Goal: Task Accomplishment & Management: Manage account settings

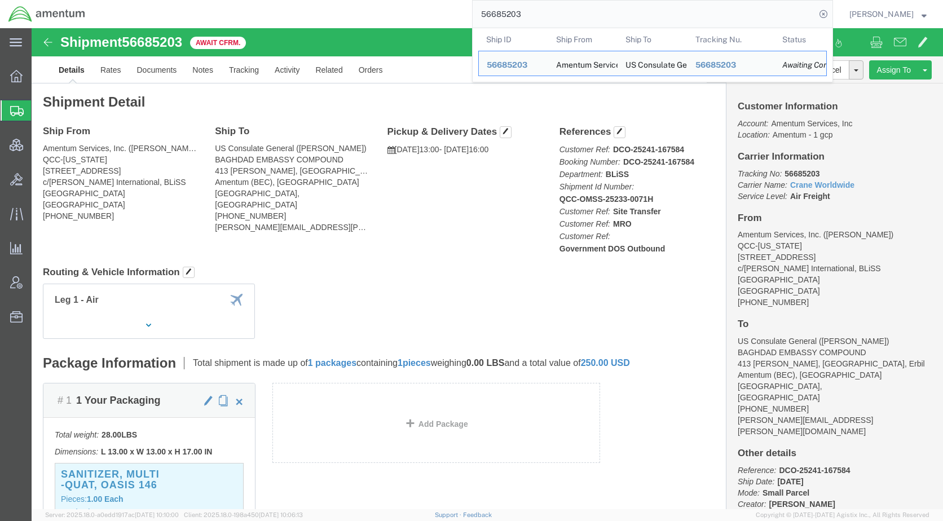
drag, startPoint x: 576, startPoint y: 20, endPoint x: 478, endPoint y: 21, distance: 97.6
click at [478, 21] on div "56685203 Ship ID Ship From Ship To Tracking Nu. Status Ship ID 56685203 Ship Fr…" at bounding box center [464, 14] width 740 height 28
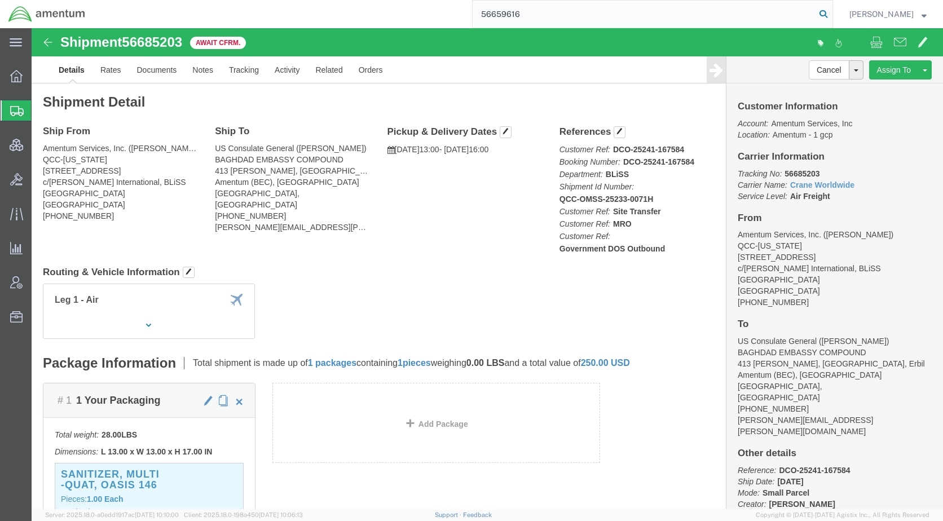
type input "56659616"
click at [832, 14] on icon at bounding box center [824, 14] width 16 height 16
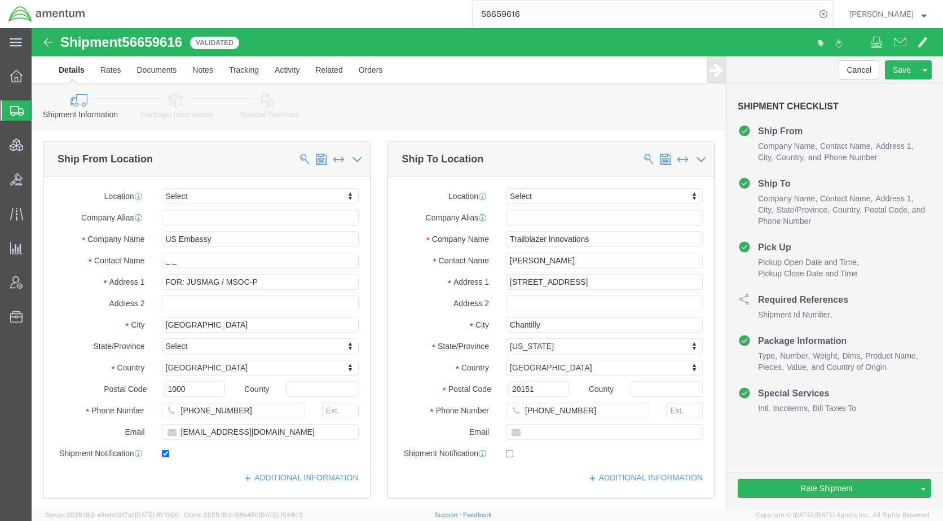
drag, startPoint x: 144, startPoint y: 76, endPoint x: 176, endPoint y: 130, distance: 63.2
click icon
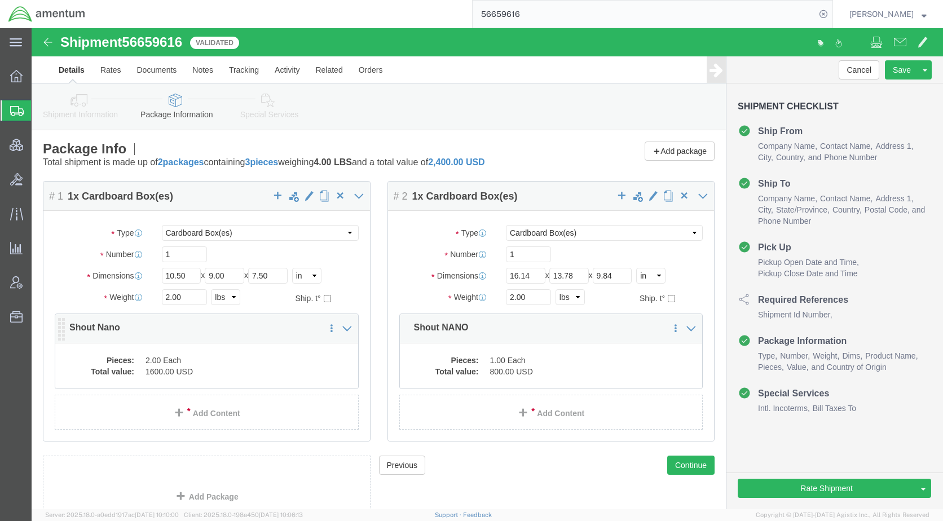
click dd "1600.00 USD"
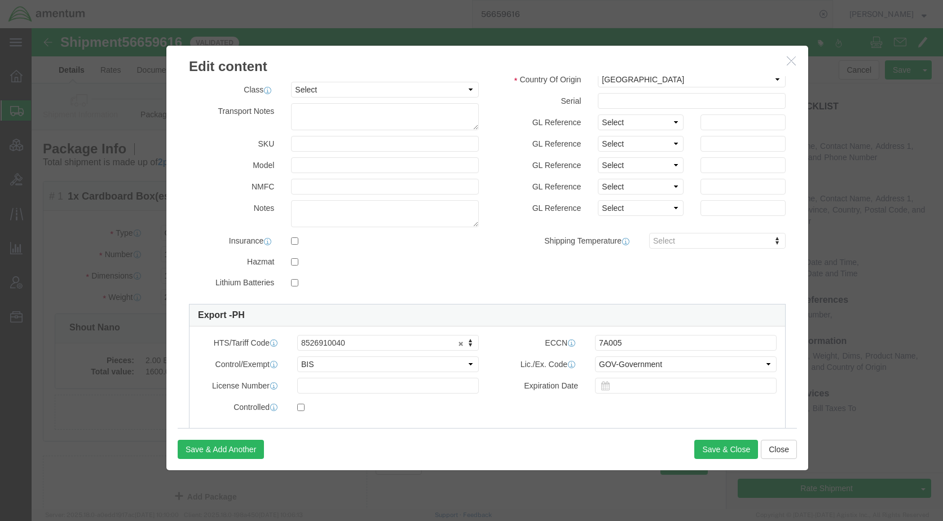
scroll to position [169, 0]
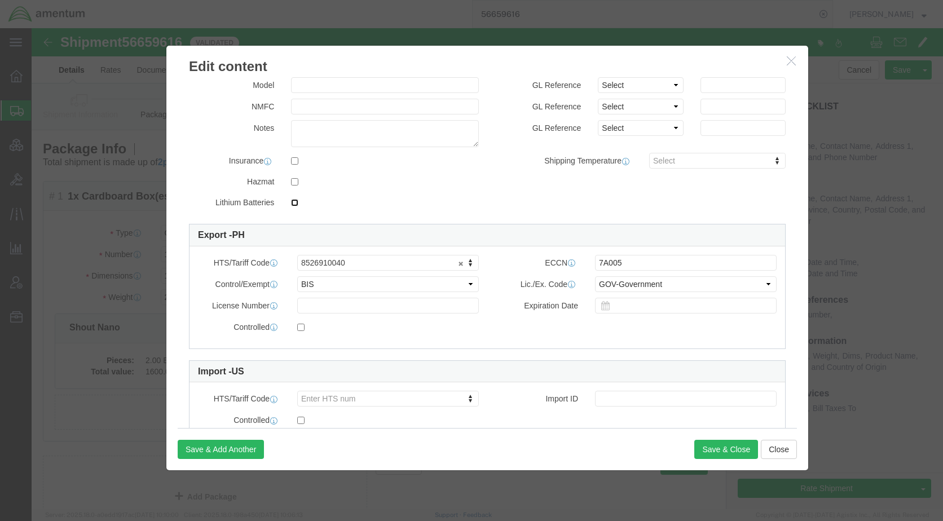
click input "checkbox"
checkbox input "true"
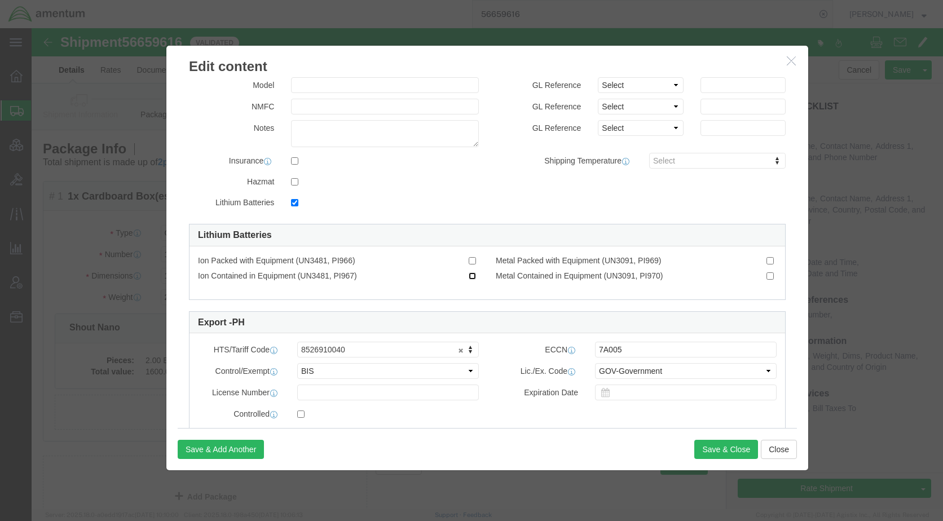
click input "Ion Contained in Equipment (UN3481, PI967)"
checkbox input "true"
click button "Save & Close"
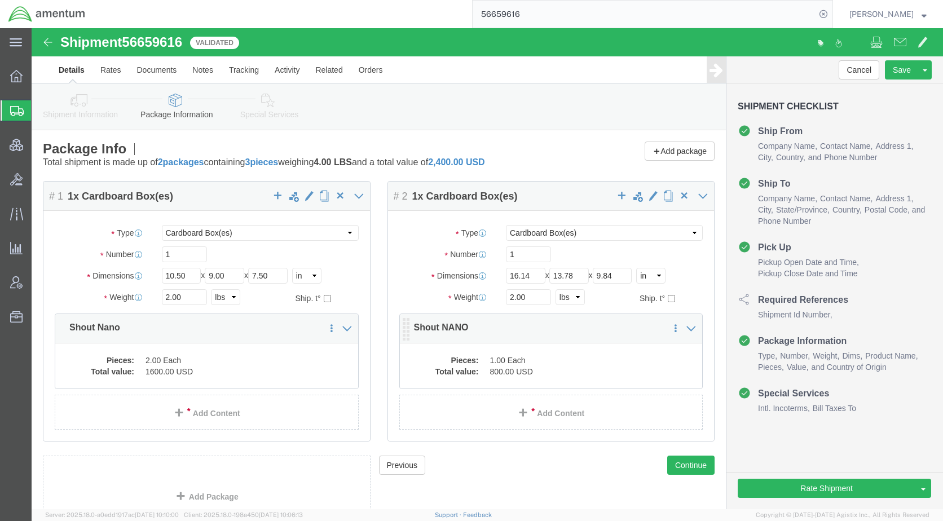
click dd "1.00 Each"
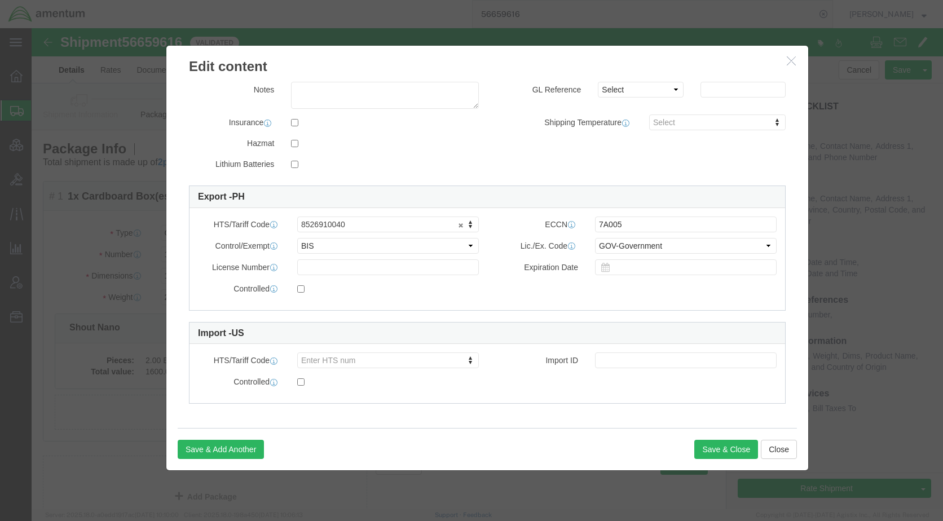
scroll to position [209, 0]
click input "checkbox"
checkbox input "true"
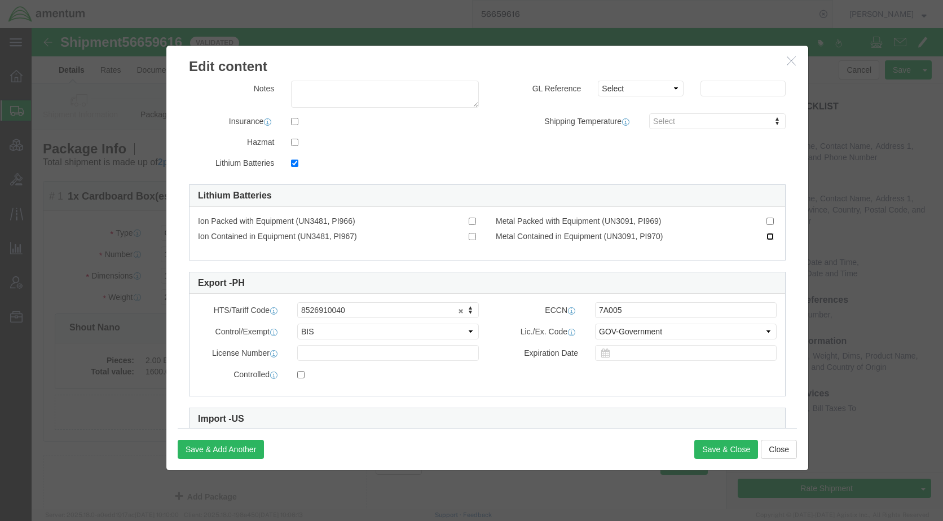
click input "Metal Contained in Equipment (UN3091, PI970)"
checkbox input "true"
click button "Save & Close"
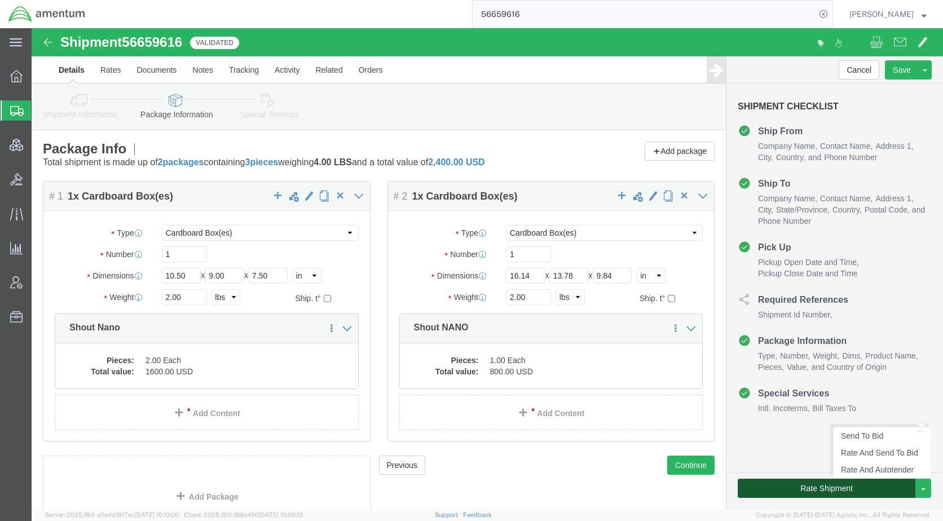
click button "Rate Shipment"
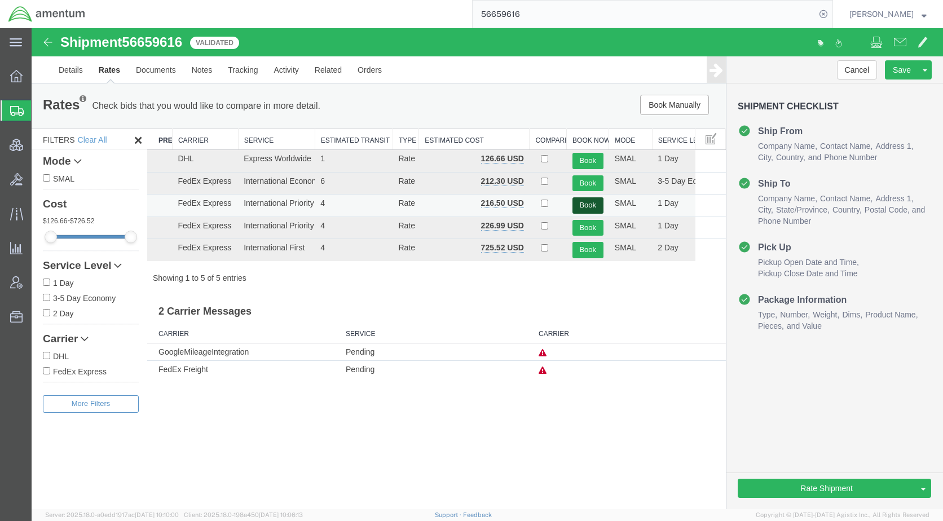
click at [581, 203] on button "Book" at bounding box center [588, 205] width 31 height 16
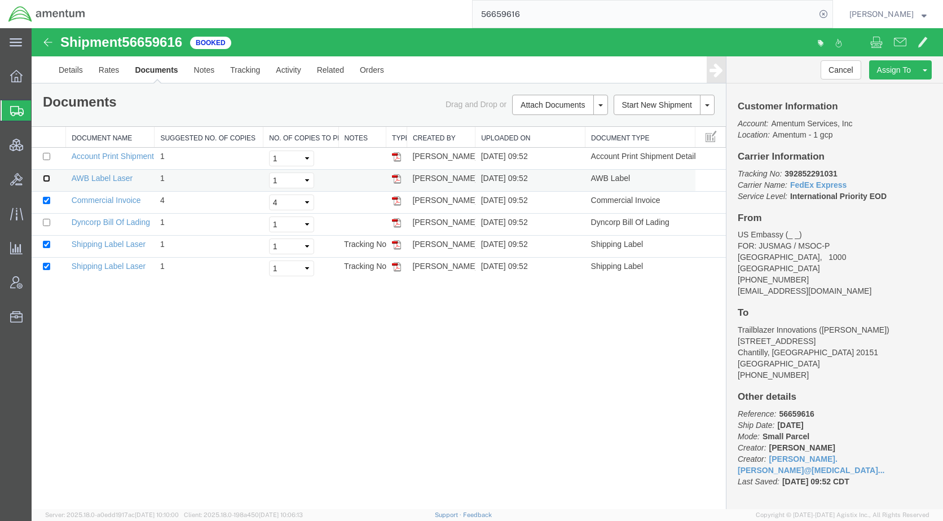
click at [45, 182] on input "checkbox" at bounding box center [46, 178] width 7 height 7
checkbox input "true"
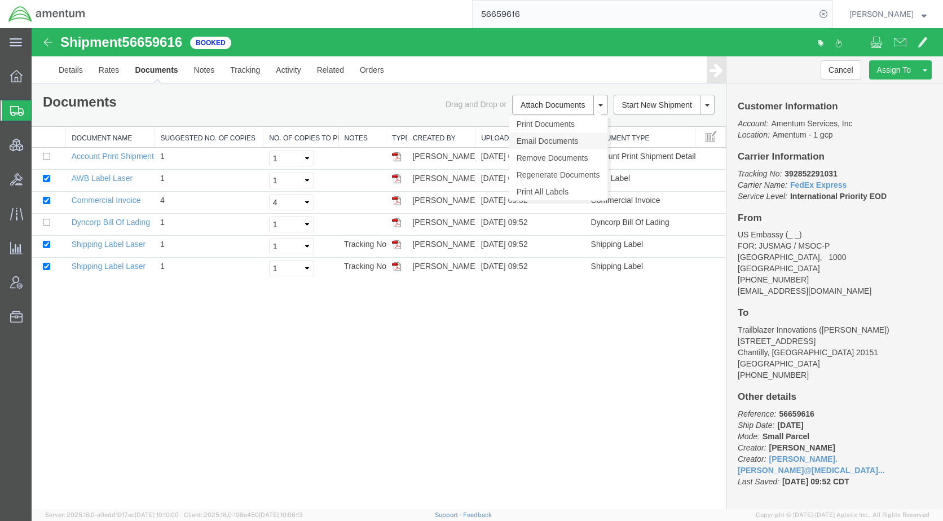
click at [544, 141] on link "Email Documents" at bounding box center [559, 141] width 98 height 17
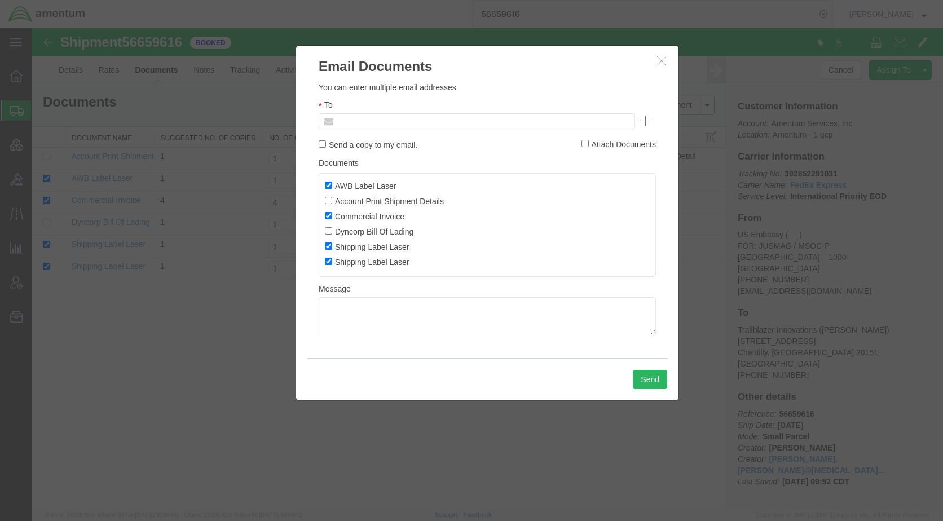
click at [455, 123] on input "text" at bounding box center [401, 121] width 132 height 15
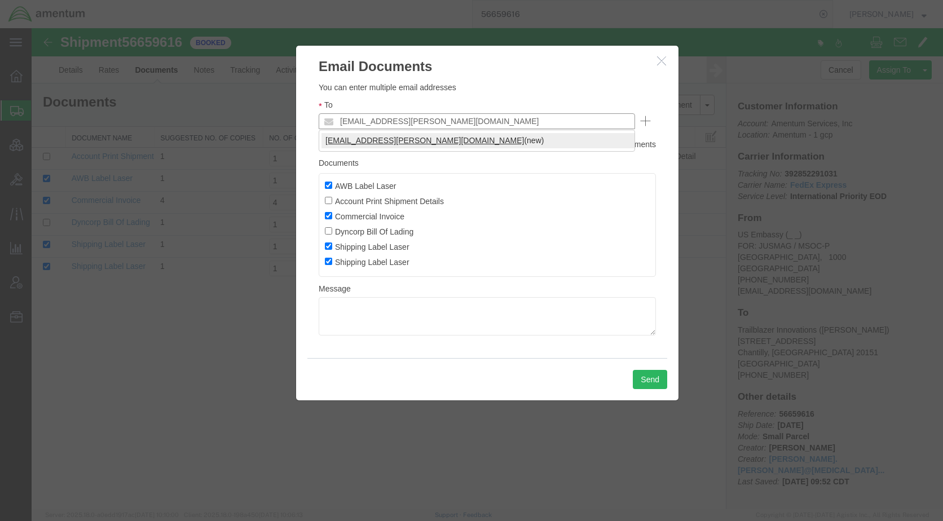
type input "[EMAIL_ADDRESS][PERSON_NAME][DOMAIN_NAME]"
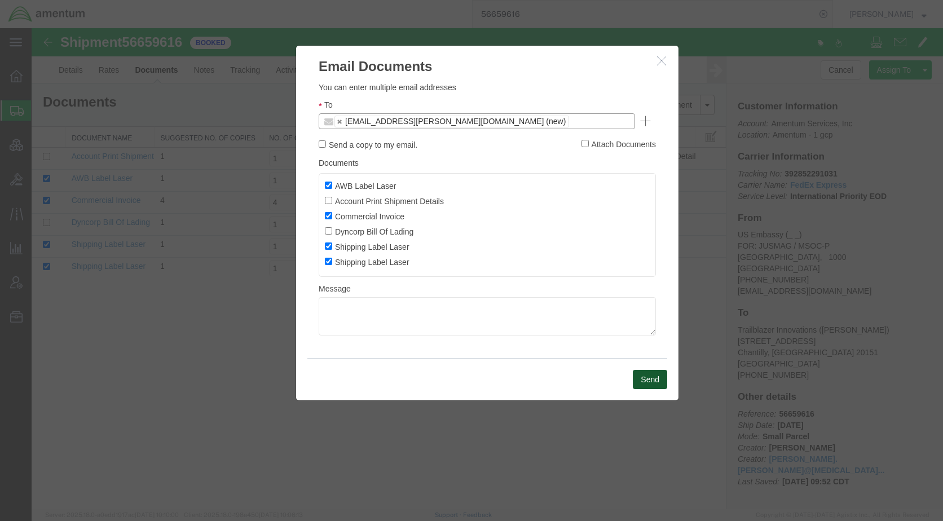
click at [649, 377] on button "Send" at bounding box center [650, 379] width 34 height 19
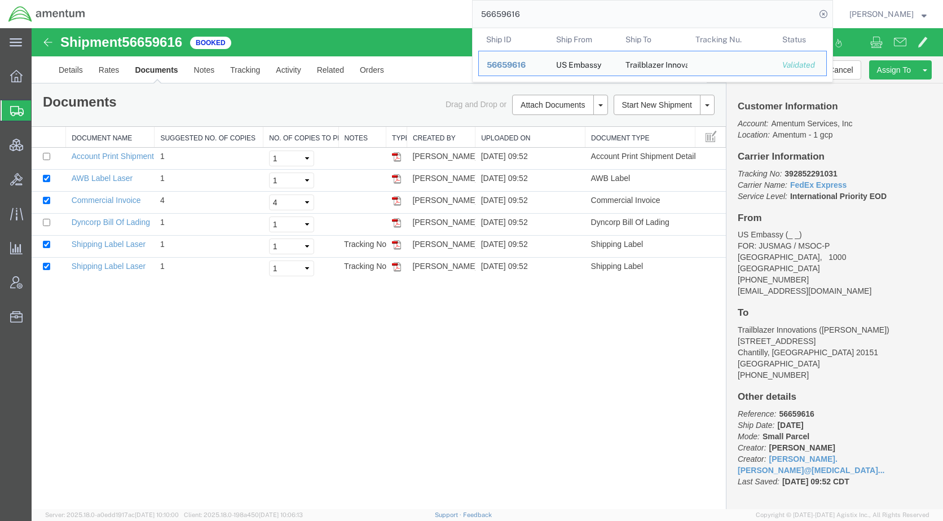
drag, startPoint x: 551, startPoint y: 19, endPoint x: 473, endPoint y: 20, distance: 77.9
click at [473, 20] on div "56659616 Ship ID Ship From Ship To Tracking Nu. Status Ship ID 56659616 Ship Fr…" at bounding box center [464, 14] width 740 height 28
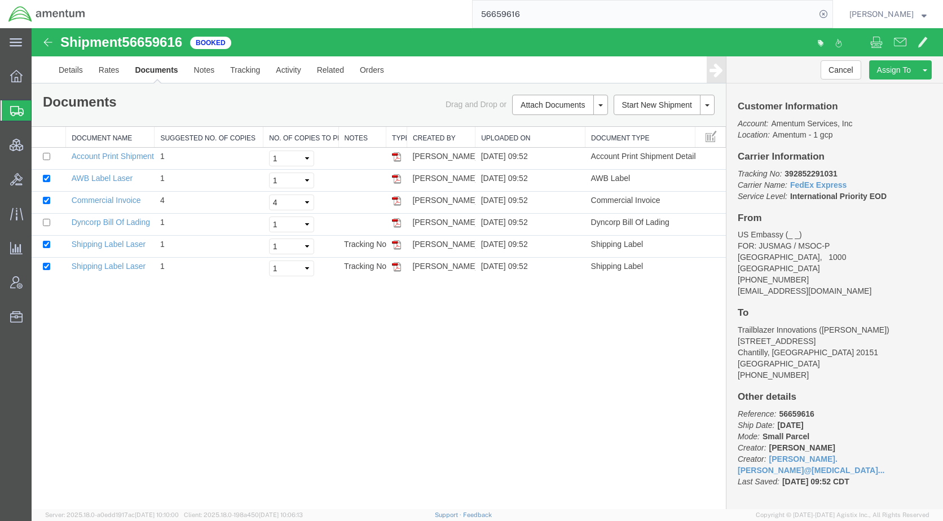
paste input "84724"
click at [832, 8] on icon at bounding box center [824, 14] width 16 height 16
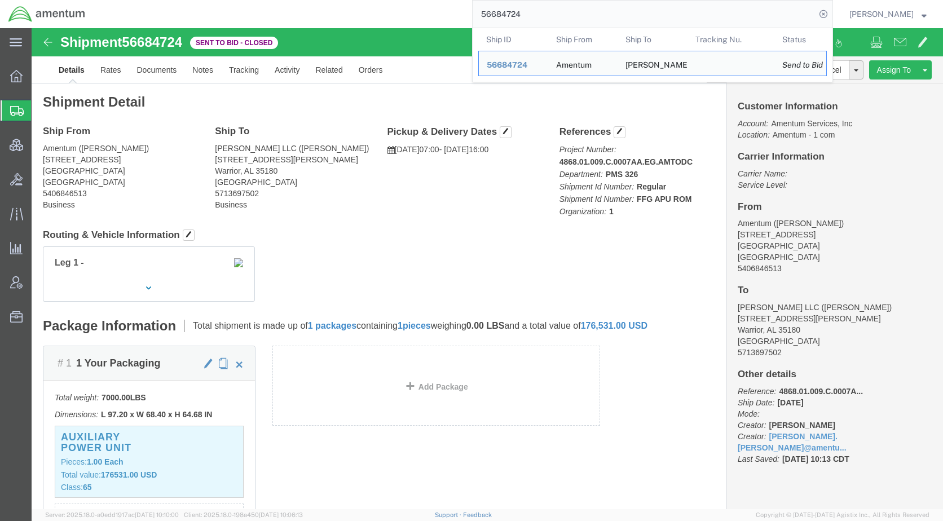
drag, startPoint x: 554, startPoint y: 20, endPoint x: 450, endPoint y: 27, distance: 104.1
click at [450, 27] on div "56684724 Ship ID Ship From Ship To Tracking Nu. Status Ship ID 56684724 Ship Fr…" at bounding box center [464, 14] width 740 height 28
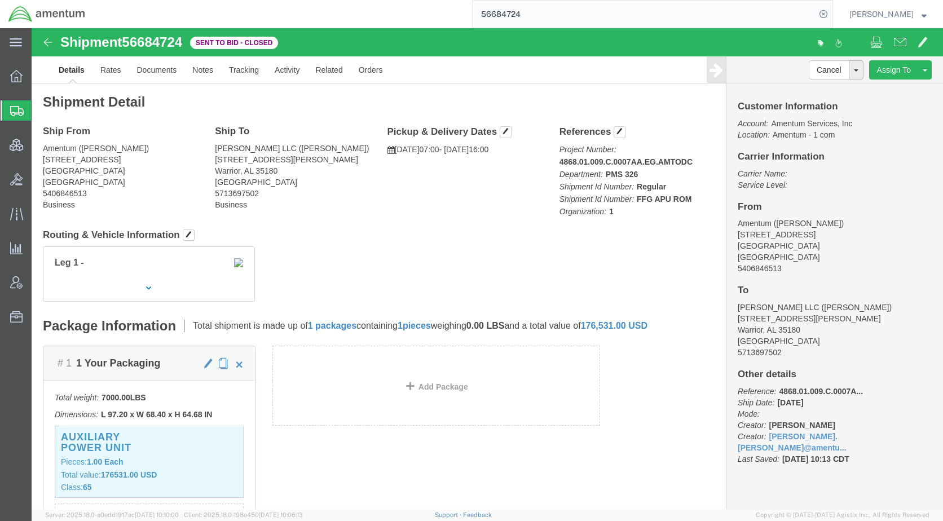
paste input "S588-25245-6985"
click at [832, 9] on icon at bounding box center [824, 14] width 16 height 16
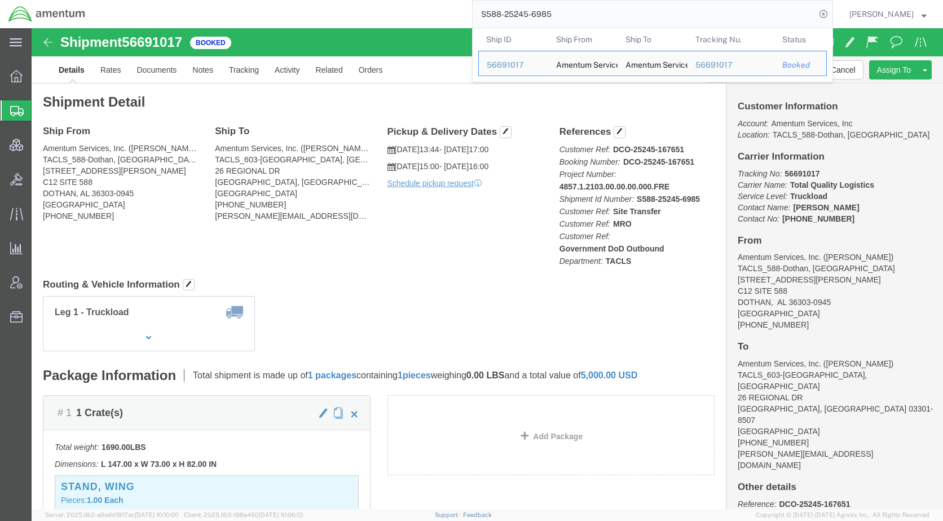
drag, startPoint x: 579, startPoint y: 17, endPoint x: 480, endPoint y: 18, distance: 99.3
click at [477, 20] on div "S588-25245-6985 Ship ID Ship From Ship To Tracking Nu. Status Ship ID 56691017 …" at bounding box center [464, 14] width 740 height 28
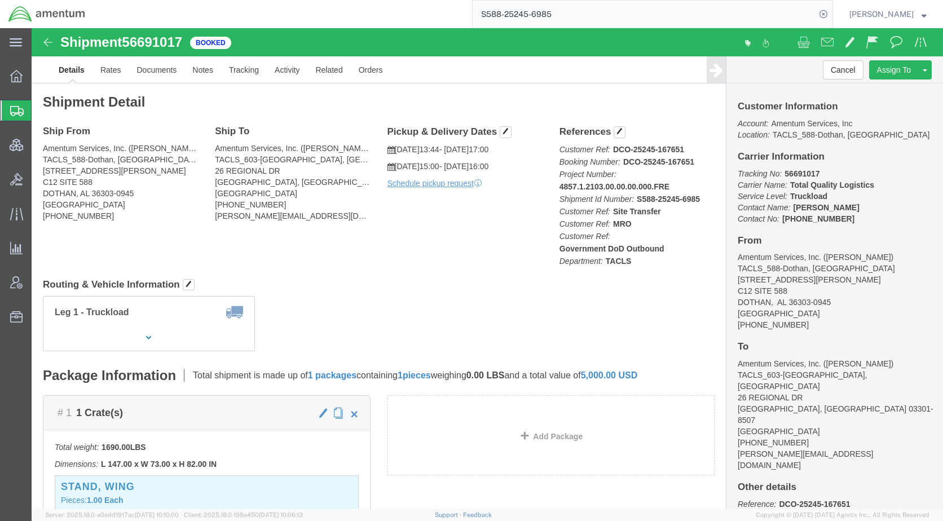
paste input "56684724"
type input "56684724"
drag, startPoint x: 840, startPoint y: 13, endPoint x: 831, endPoint y: 14, distance: 9.6
click at [832, 13] on icon at bounding box center [824, 14] width 16 height 16
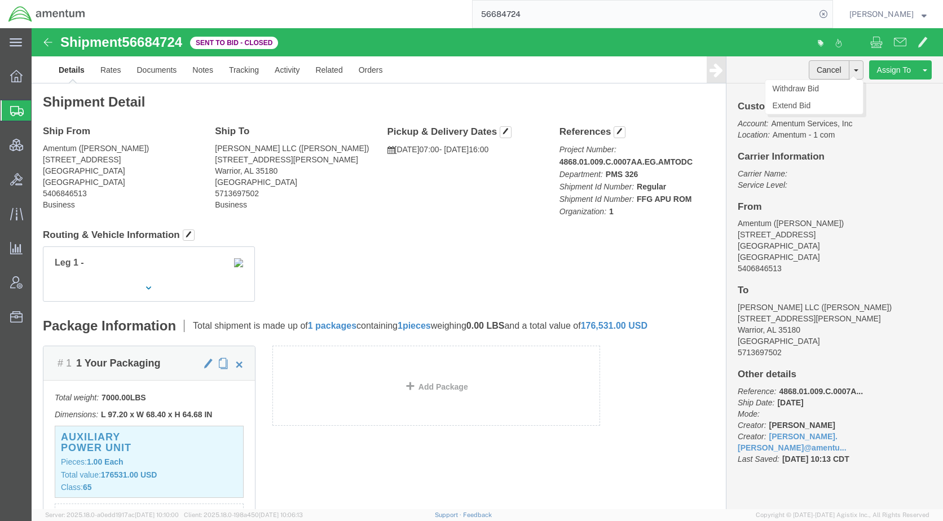
click button "Cancel"
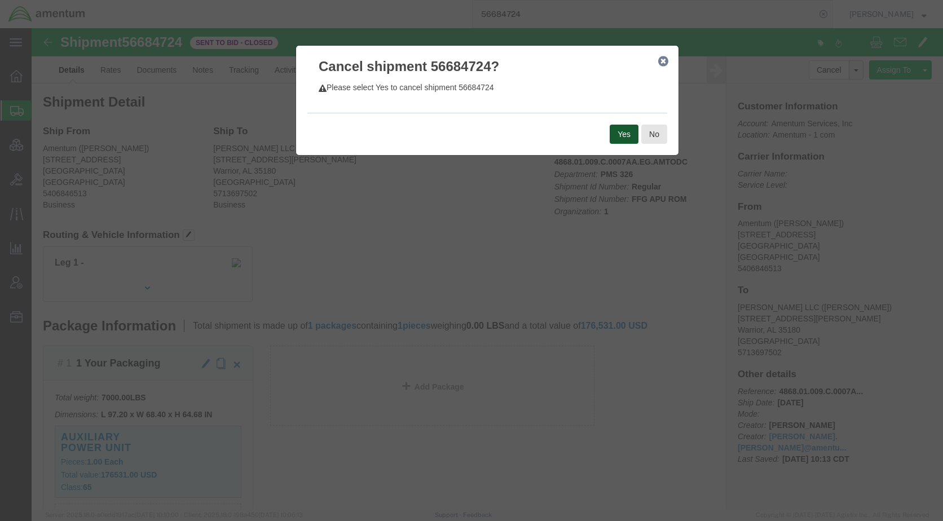
click button "Yes"
